Goal: Information Seeking & Learning: Learn about a topic

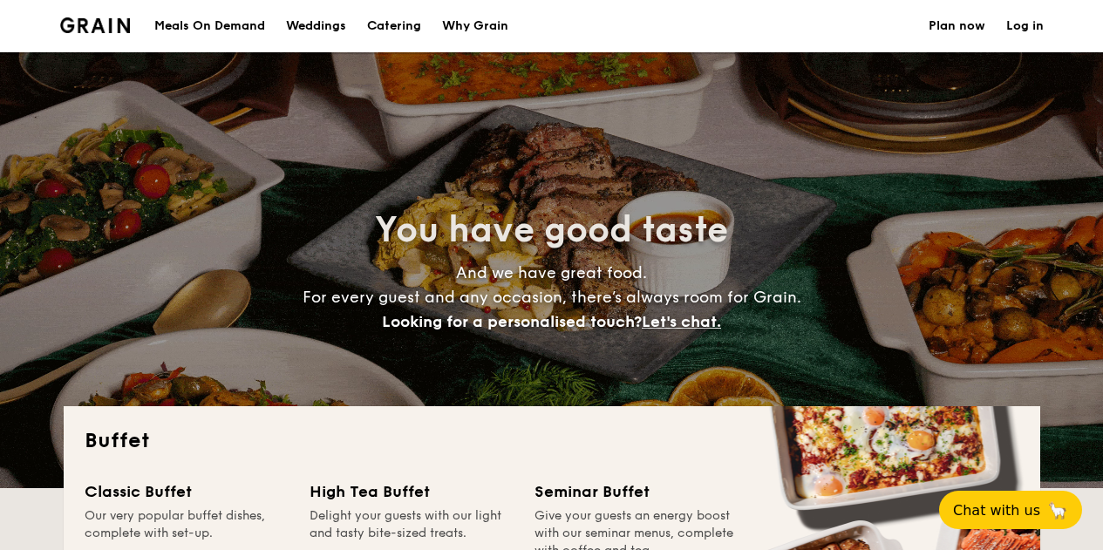
select select
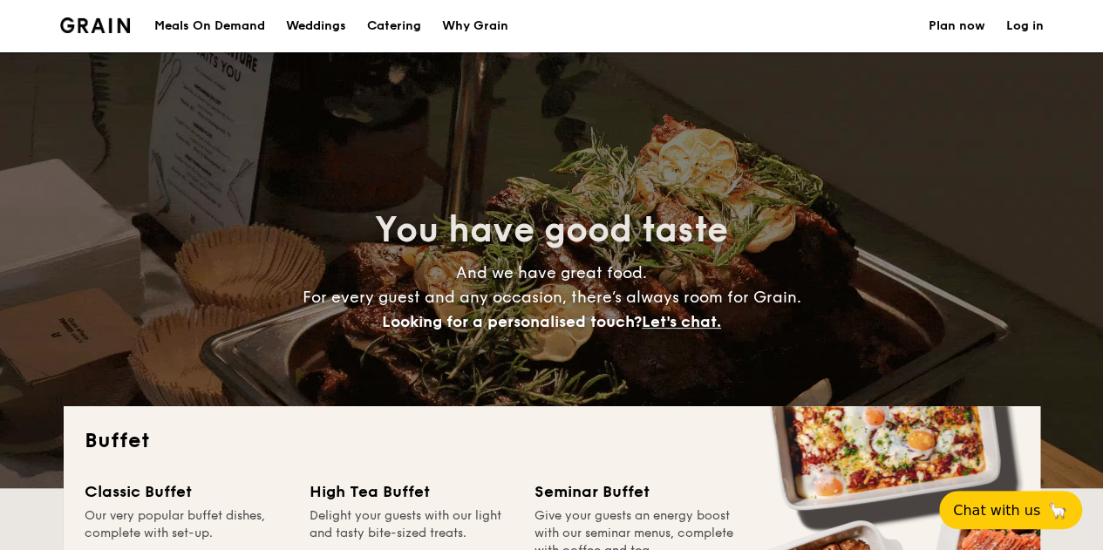
click at [336, 17] on div "Weddings" at bounding box center [316, 26] width 60 height 52
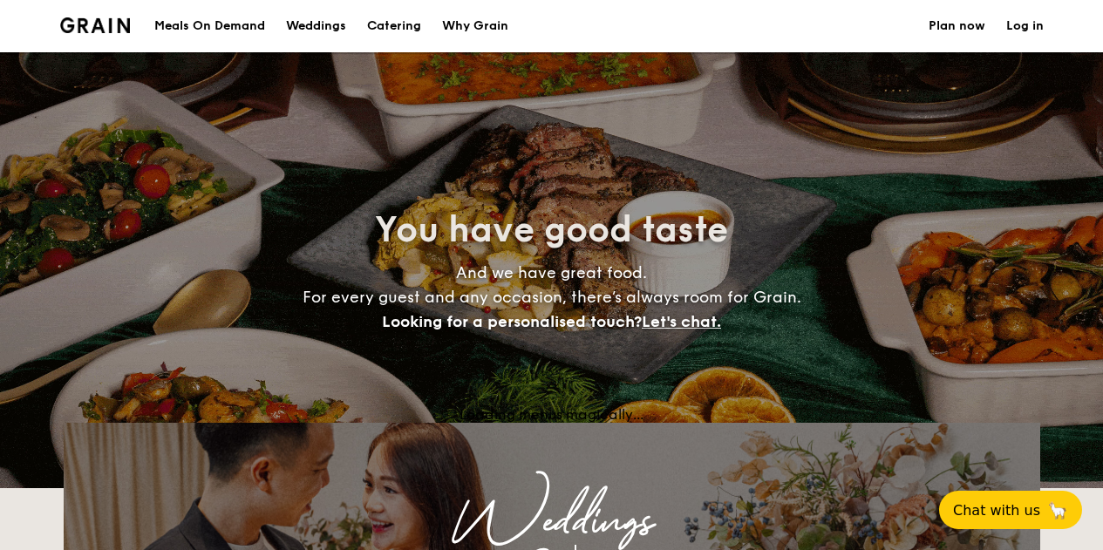
select select
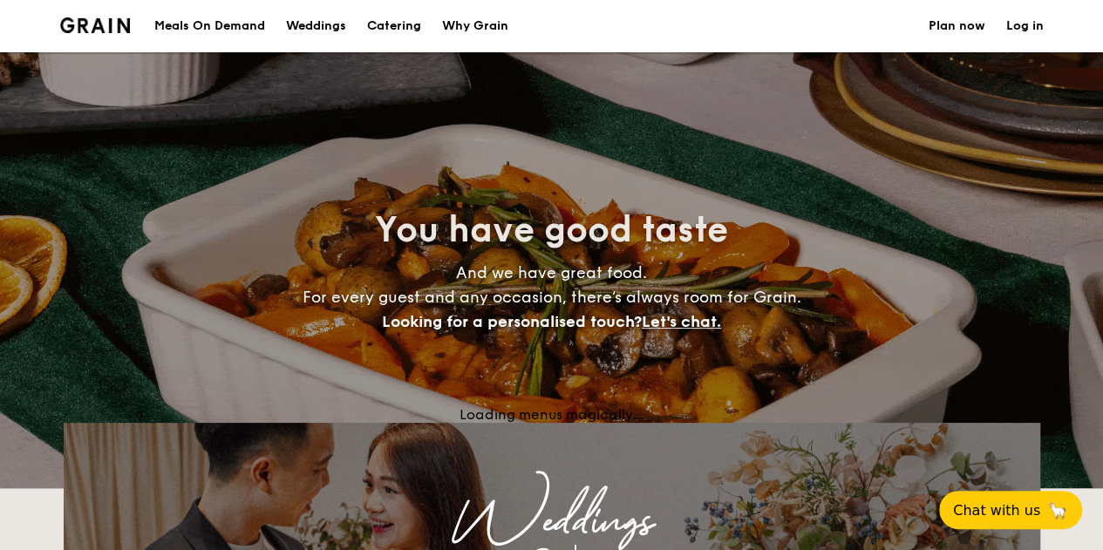
click at [106, 22] on img at bounding box center [95, 25] width 71 height 16
